Goal: Information Seeking & Learning: Learn about a topic

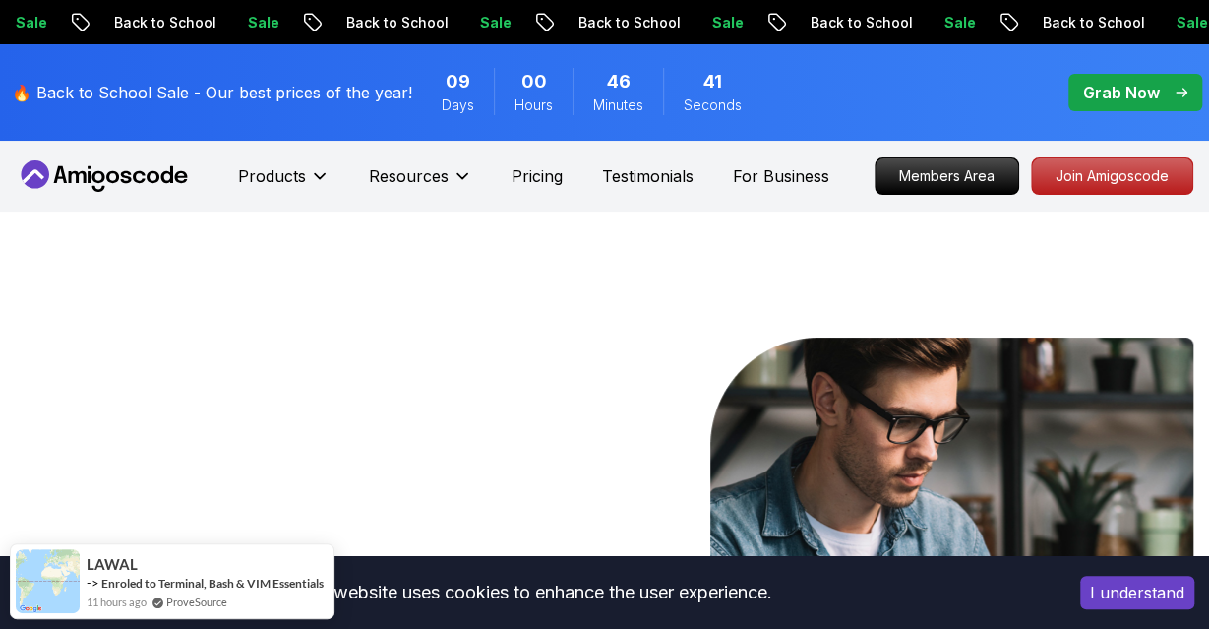
click at [955, 175] on p "Members Area" at bounding box center [947, 175] width 143 height 35
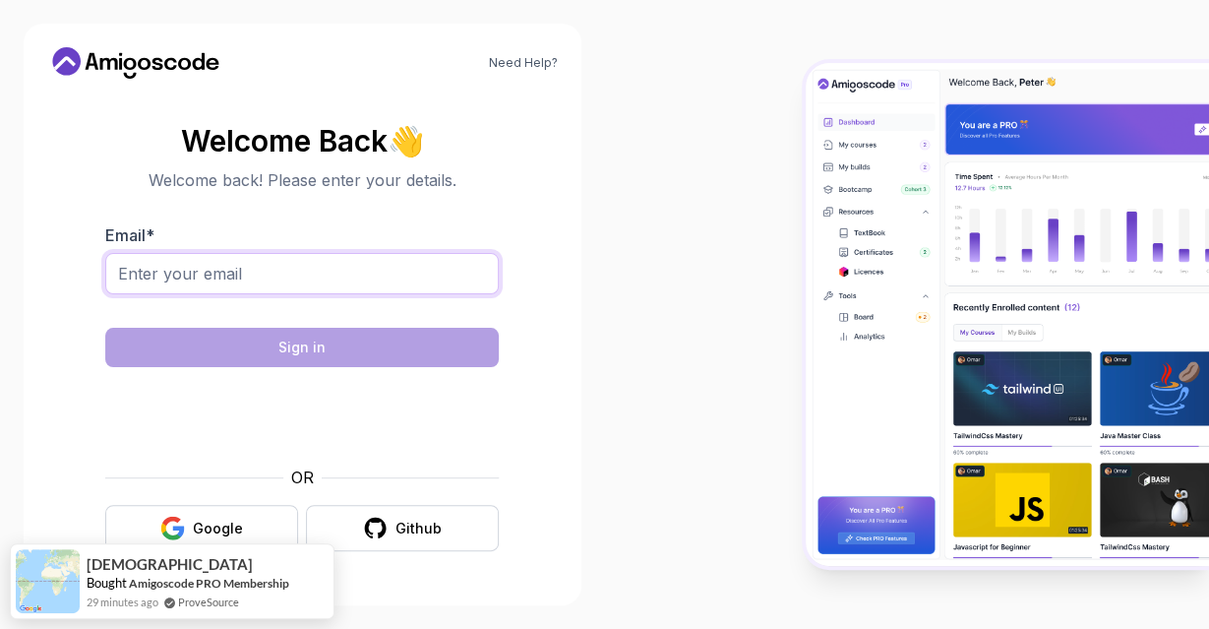
click at [327, 260] on input "Email *" at bounding box center [301, 273] width 393 height 41
click at [221, 520] on div "Google" at bounding box center [218, 528] width 50 height 20
click at [852, 158] on body "Need Help? Welcome Back 👋 Welcome back! Please enter your details. Email * Sign…" at bounding box center [604, 314] width 1209 height 629
click at [184, 532] on icon "button" at bounding box center [179, 530] width 12 height 11
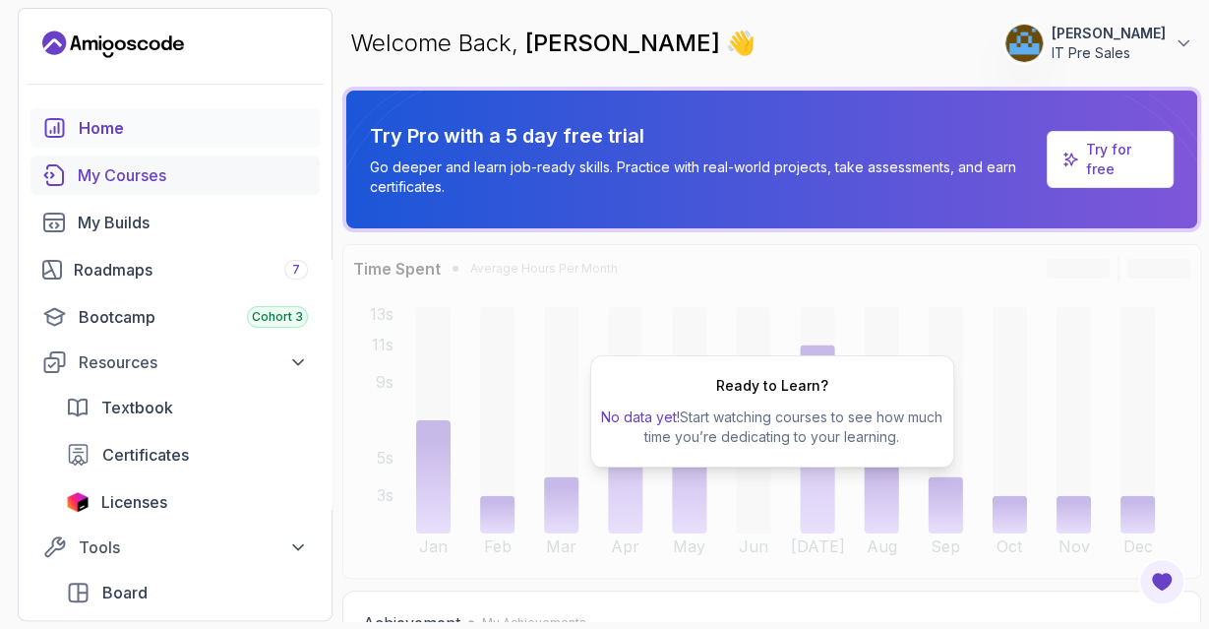
click at [135, 180] on div "My Courses" at bounding box center [193, 175] width 230 height 24
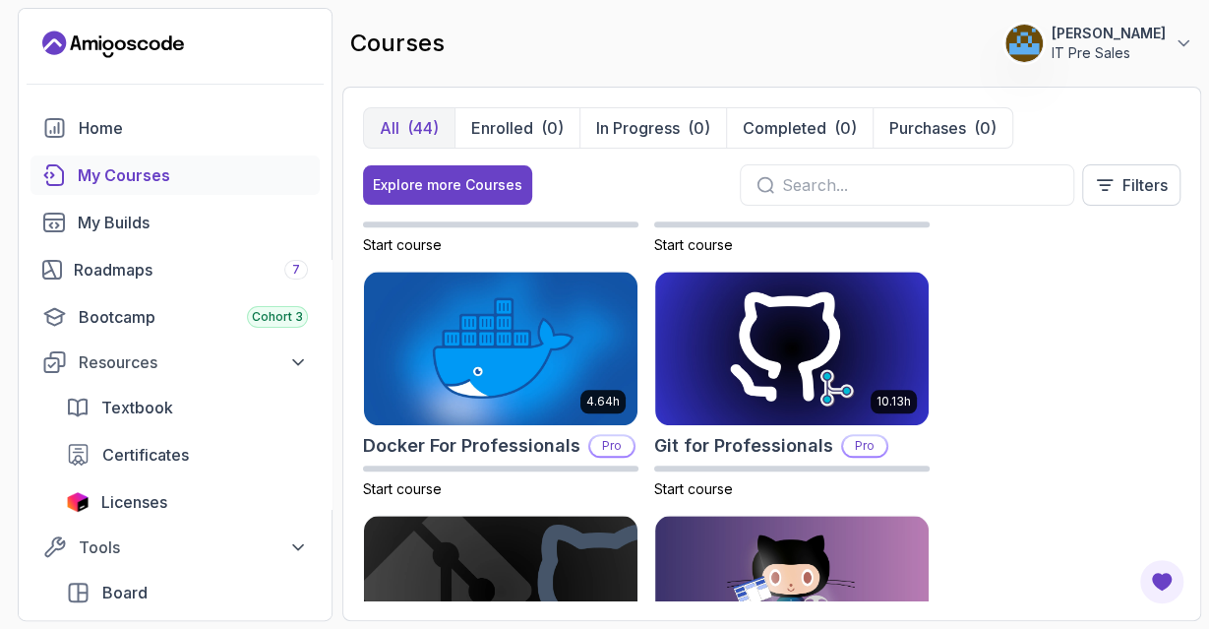
scroll to position [926, 0]
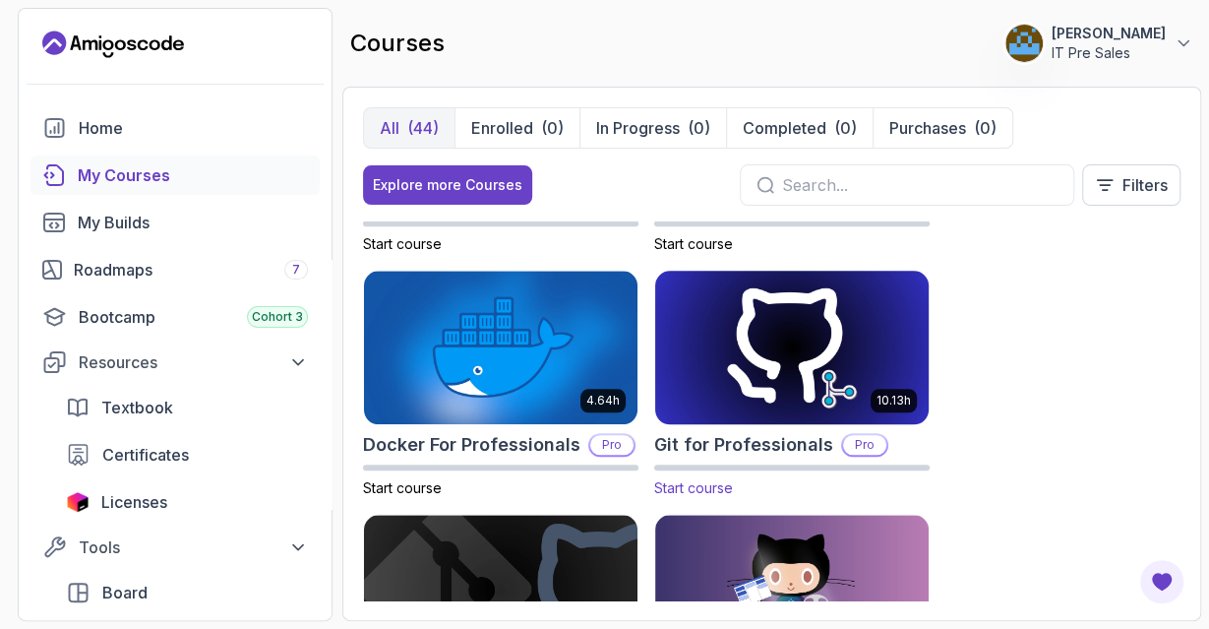
click at [688, 487] on span "Start course" at bounding box center [693, 487] width 79 height 17
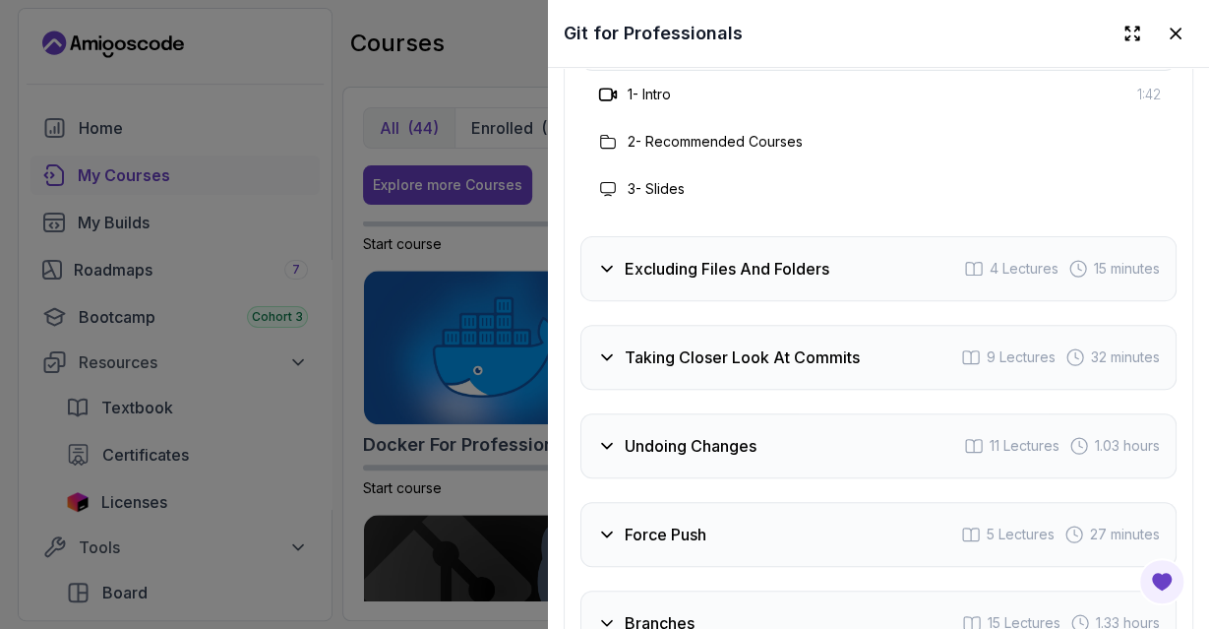
scroll to position [3795, 0]
click at [610, 269] on icon at bounding box center [607, 270] width 20 height 20
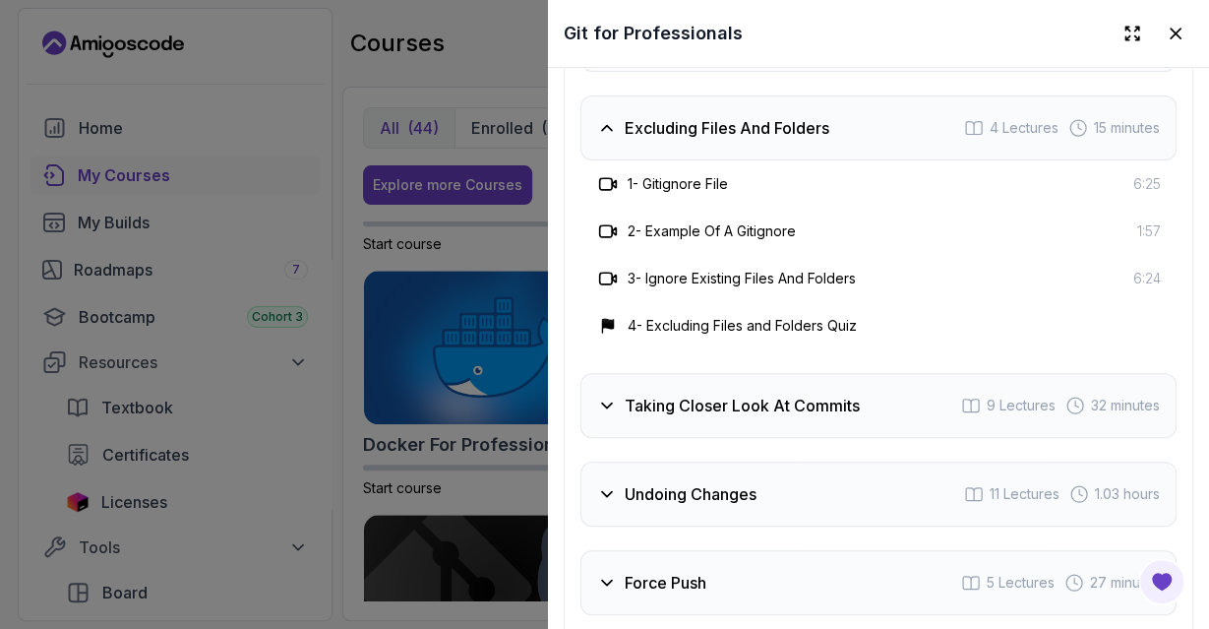
scroll to position [4021, 0]
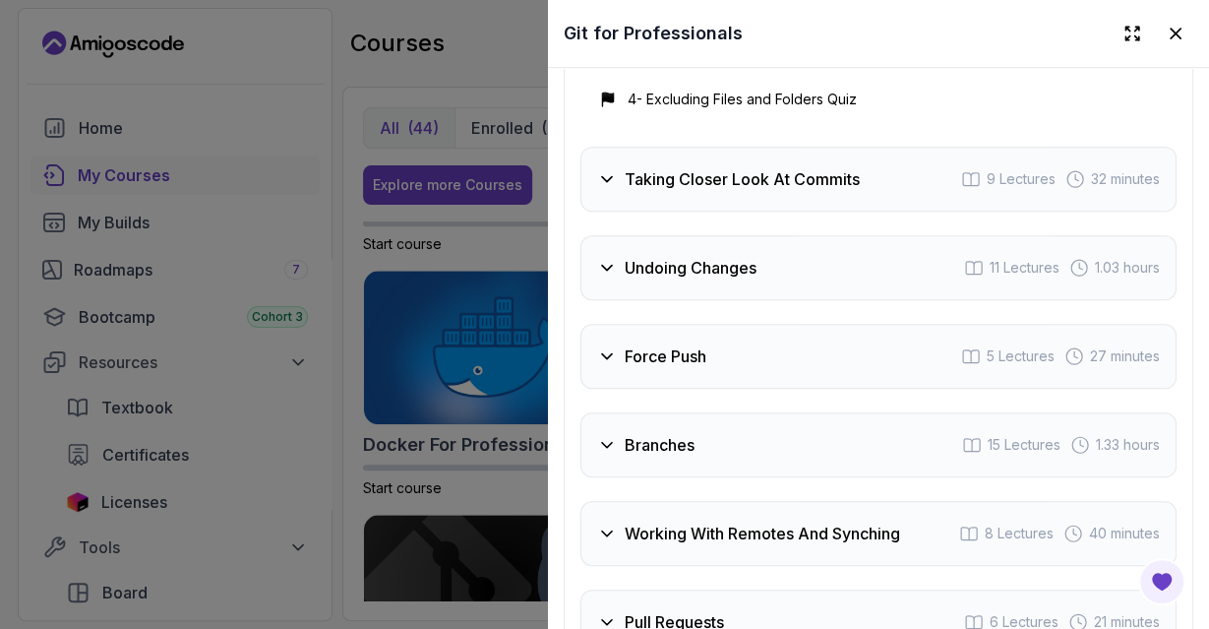
click at [605, 253] on div "Undoing Changes 11 Lectures 1.03 hours" at bounding box center [878, 267] width 596 height 65
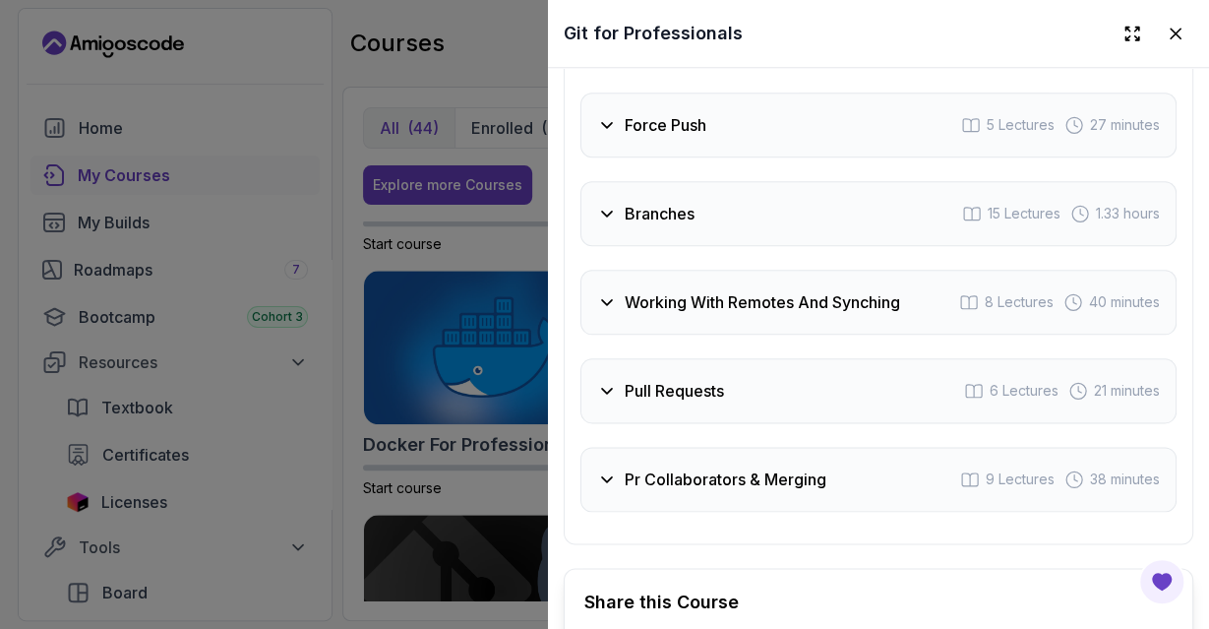
scroll to position [4813, 0]
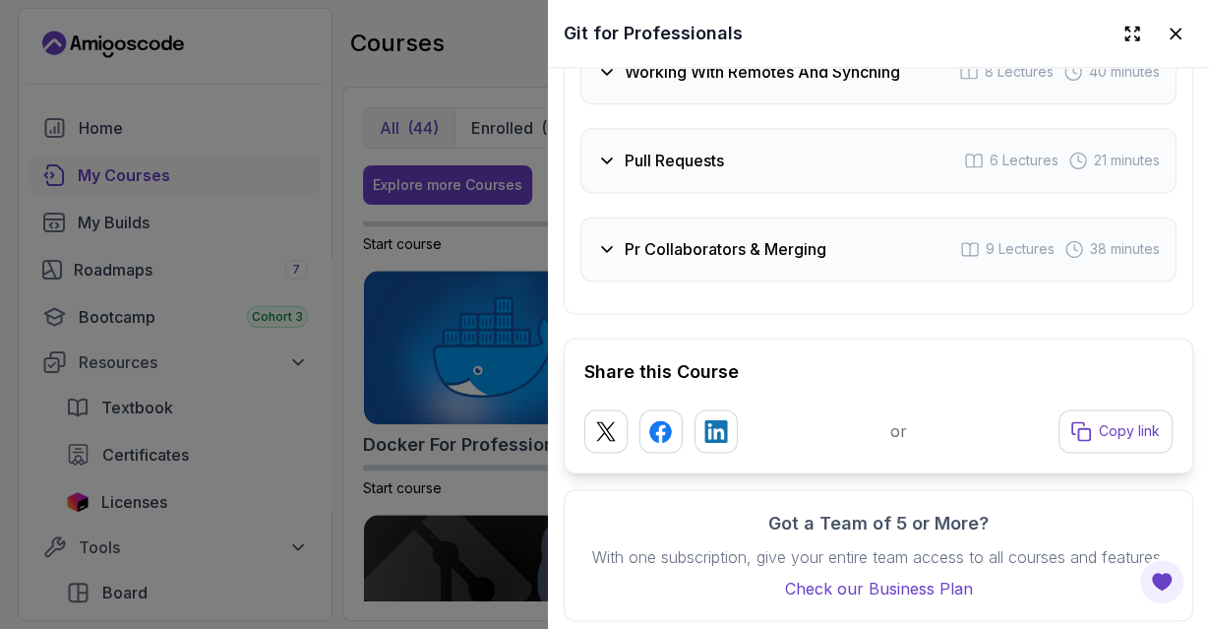
click at [605, 253] on icon at bounding box center [607, 249] width 20 height 20
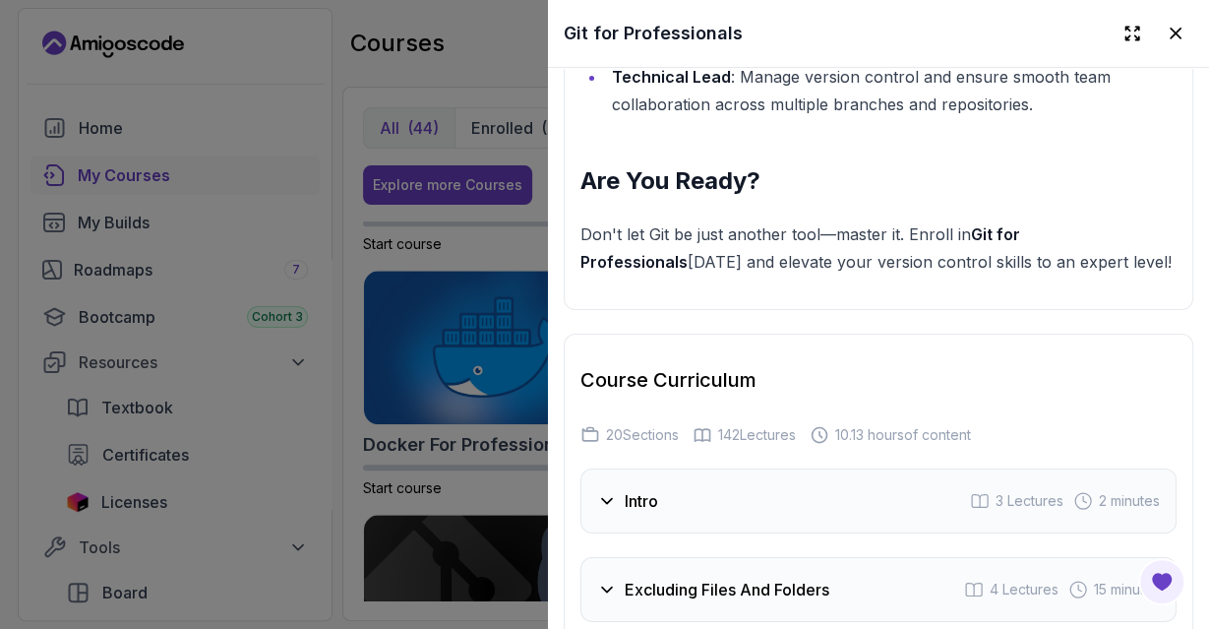
scroll to position [2851, 0]
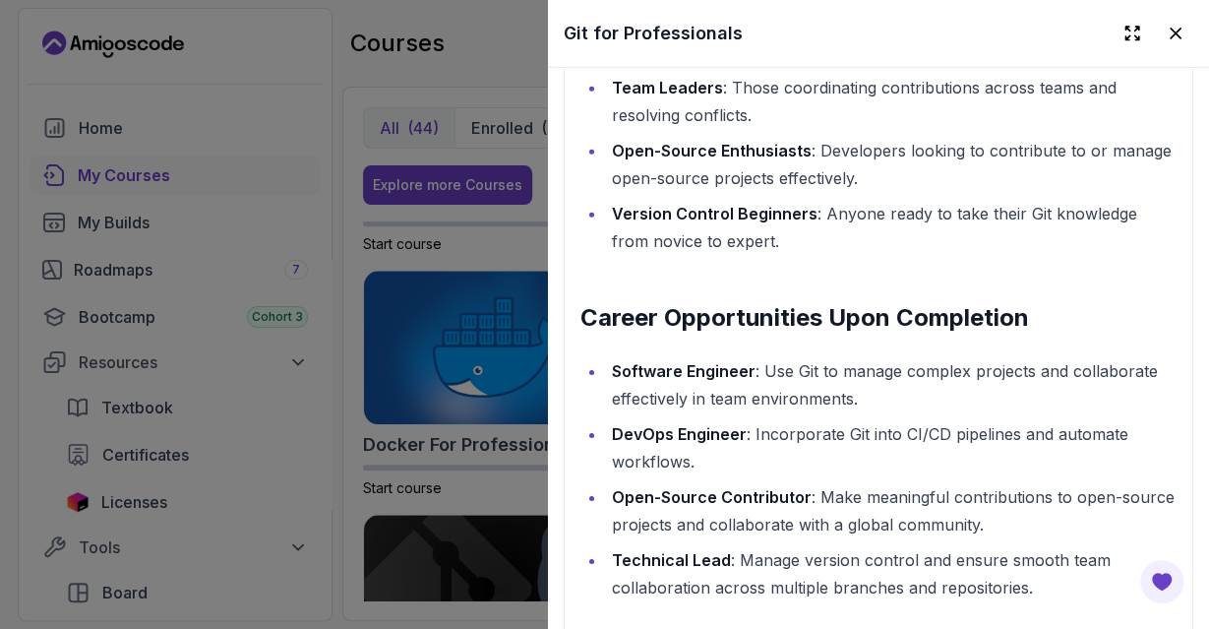
click at [341, 78] on div at bounding box center [604, 314] width 1209 height 629
